Goal: Transaction & Acquisition: Book appointment/travel/reservation

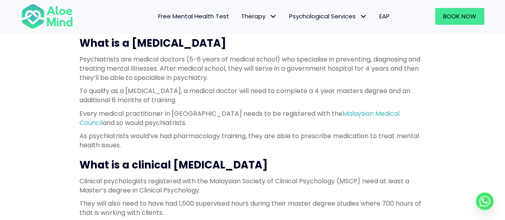
scroll to position [598, 0]
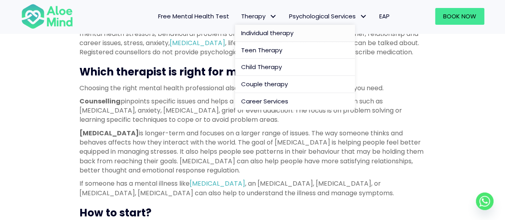
click at [260, 35] on span "Individual therapy" at bounding box center [267, 33] width 52 height 8
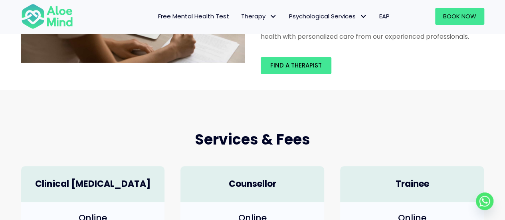
scroll to position [80, 0]
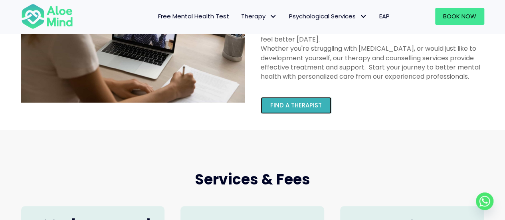
click at [306, 103] on span "Find a therapist" at bounding box center [295, 105] width 51 height 8
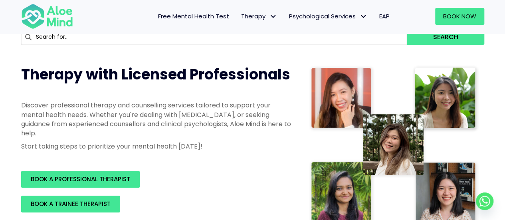
scroll to position [120, 0]
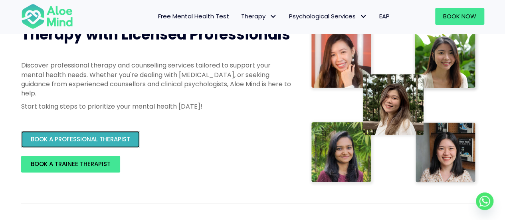
click at [85, 139] on span "BOOK A PROFESSIONAL THERAPIST" at bounding box center [80, 139] width 99 height 8
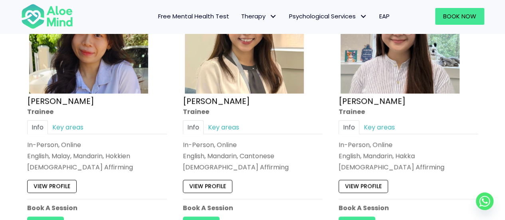
scroll to position [439, 0]
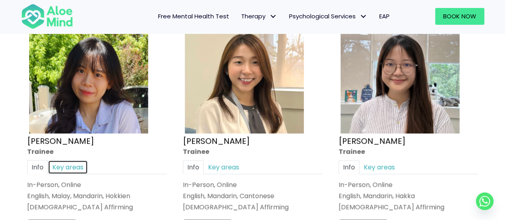
click at [78, 167] on link "Key areas" at bounding box center [68, 167] width 40 height 14
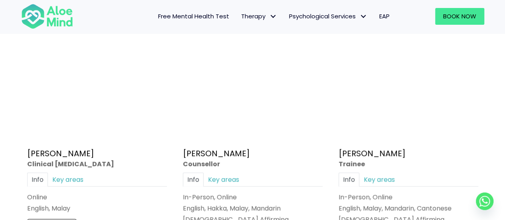
scroll to position [3431, 0]
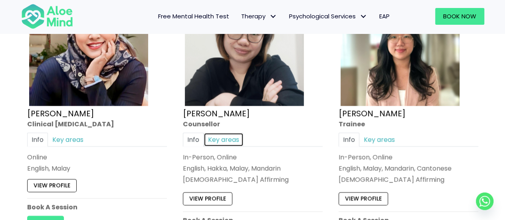
click at [218, 132] on link "Key areas" at bounding box center [223, 139] width 40 height 14
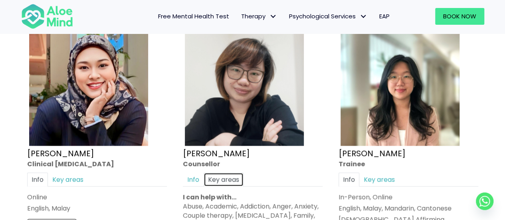
scroll to position [3471, 0]
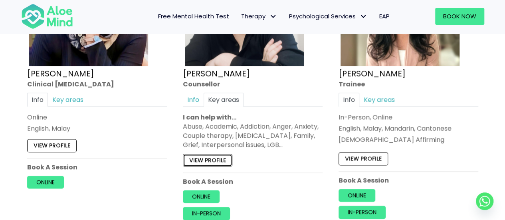
click at [201, 153] on link "View profile" at bounding box center [207, 159] width 49 height 13
click at [38, 139] on link "View profile" at bounding box center [51, 145] width 49 height 13
click at [377, 152] on link "View profile" at bounding box center [362, 158] width 49 height 13
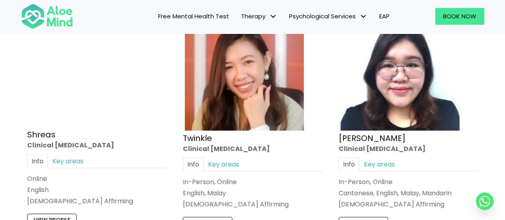
scroll to position [3152, 0]
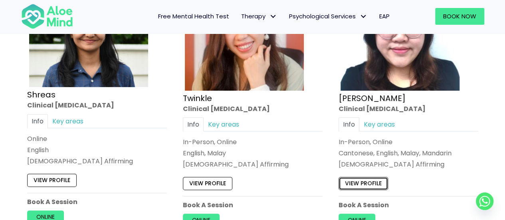
click at [374, 177] on link "View profile" at bounding box center [362, 183] width 49 height 13
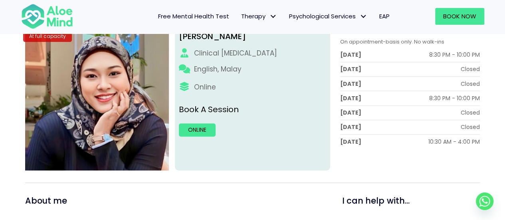
scroll to position [80, 0]
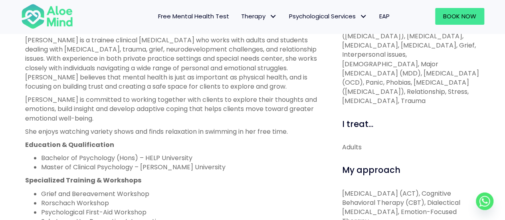
scroll to position [279, 0]
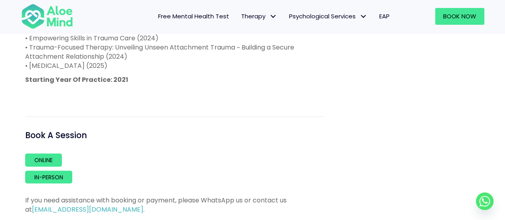
scroll to position [598, 0]
